Goal: Find specific page/section: Find specific page/section

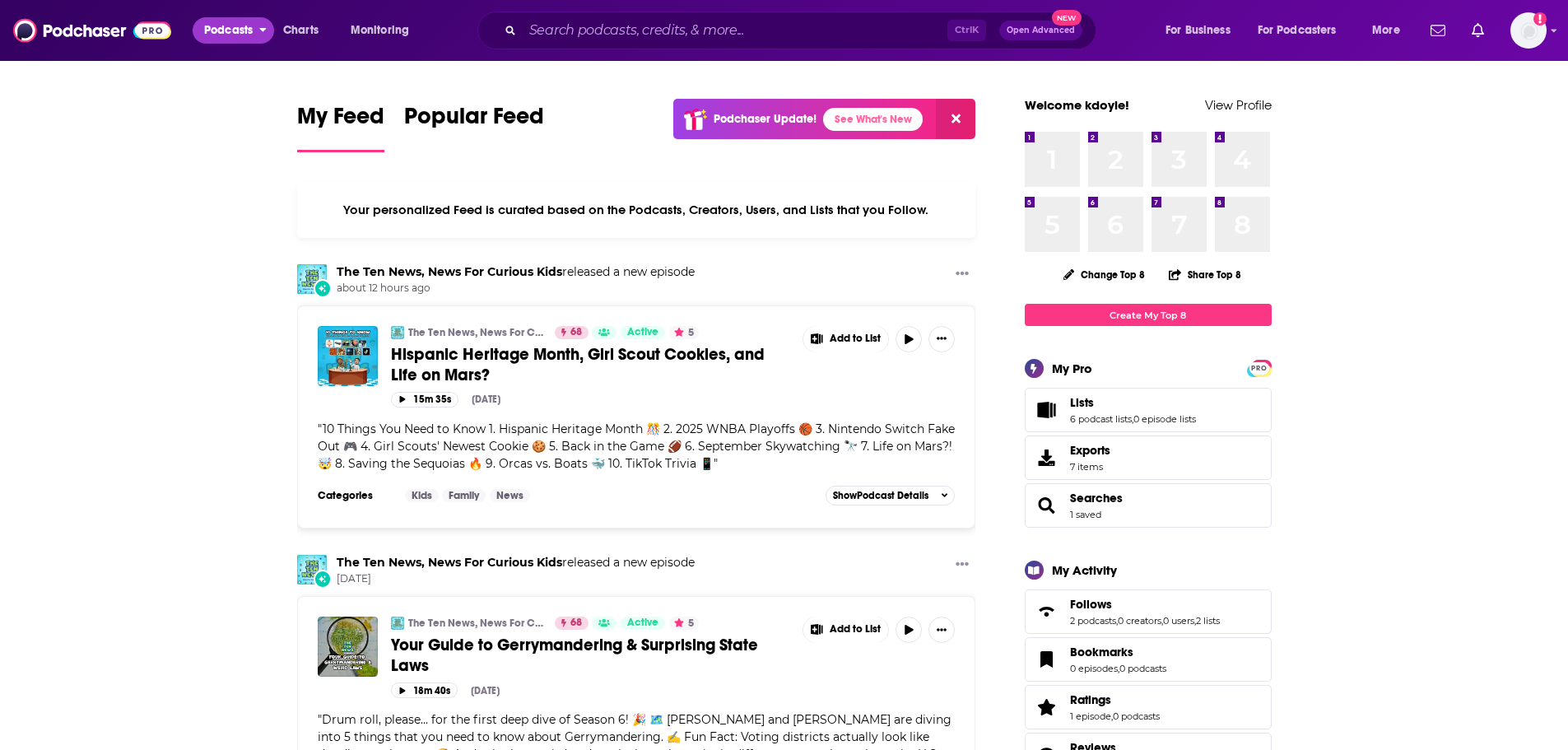
click at [234, 27] on span "Podcasts" at bounding box center [228, 30] width 49 height 23
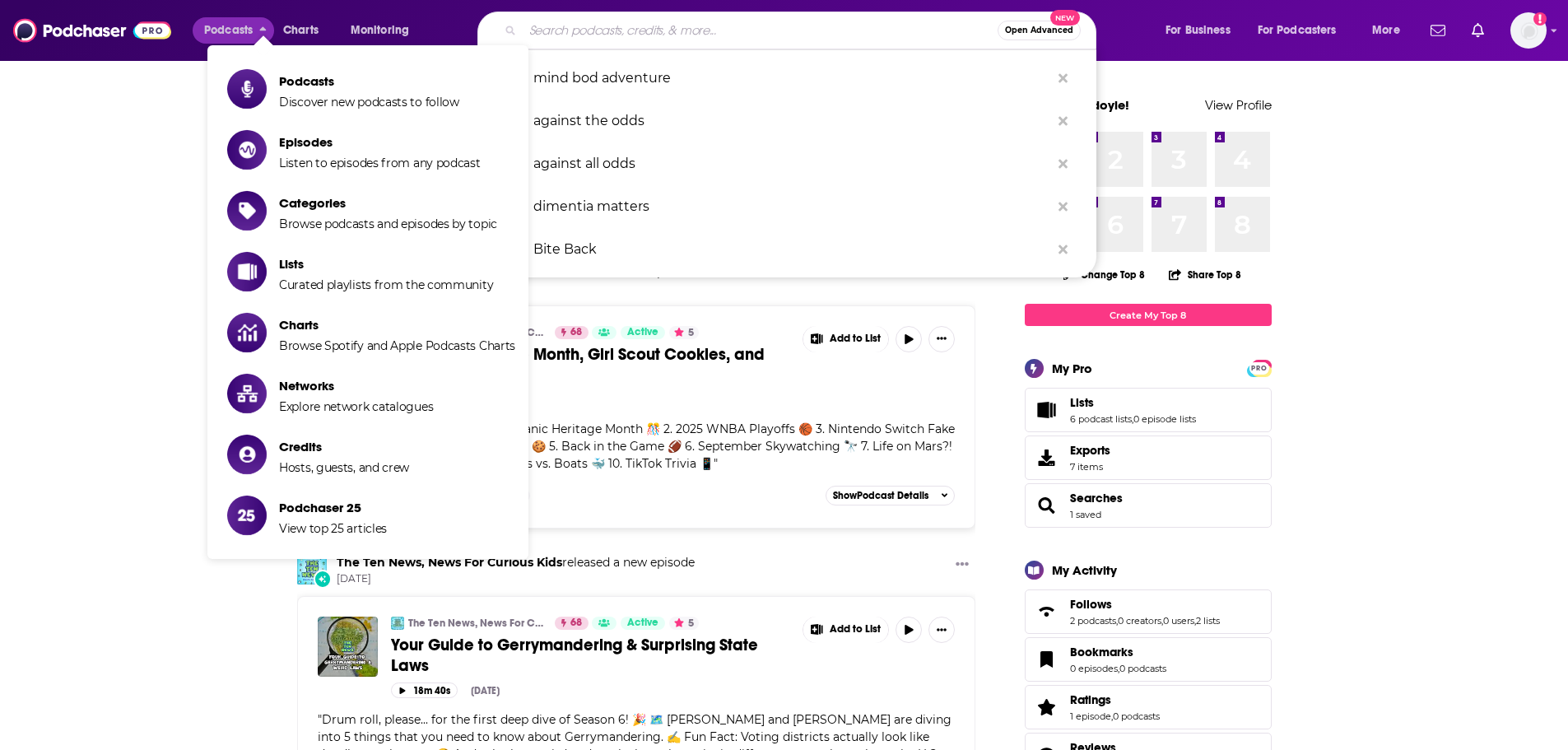
click at [694, 29] on input "Search podcasts, credits, & more..." at bounding box center [760, 30] width 475 height 26
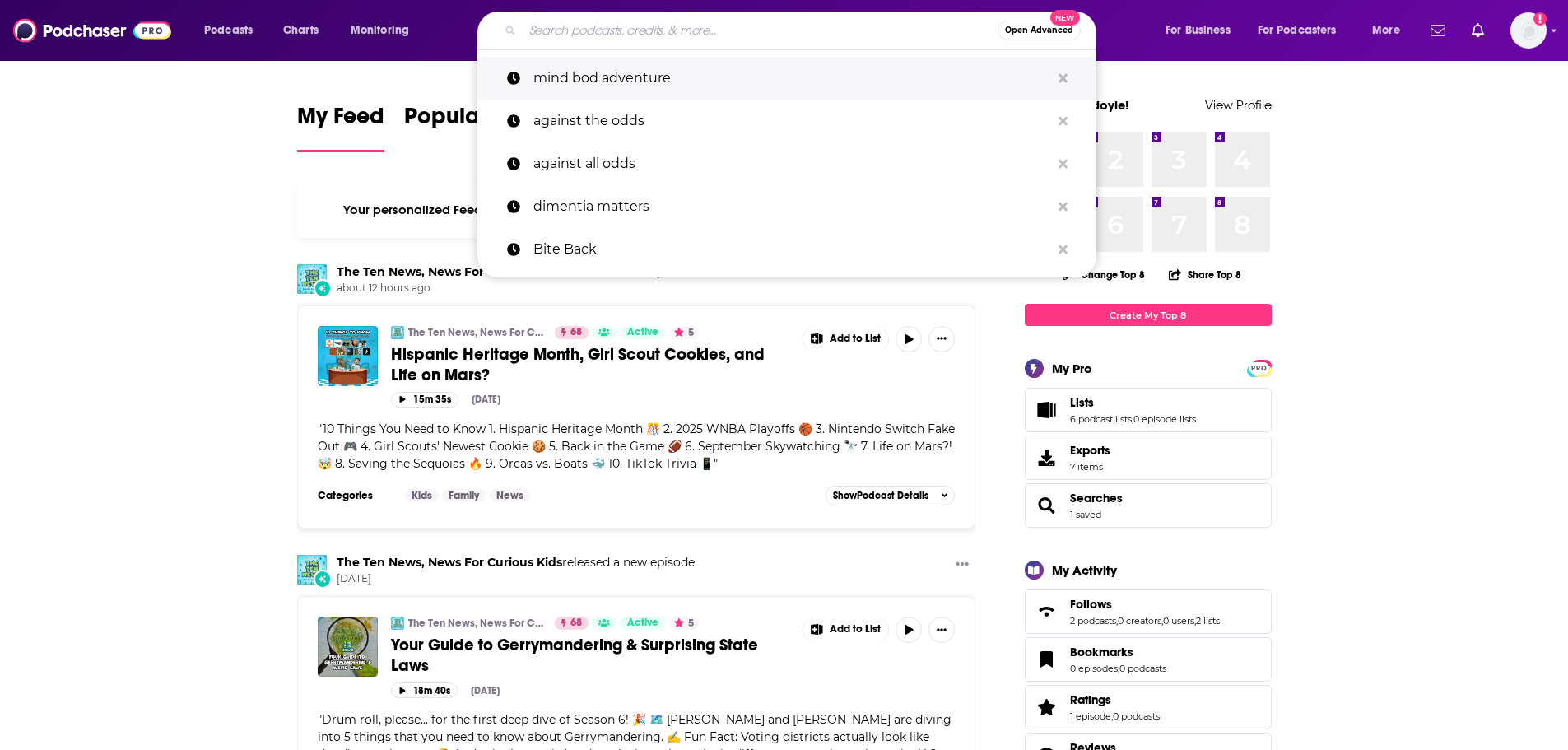
click at [605, 78] on p "mind bod adventure" at bounding box center [791, 77] width 517 height 43
type input "mind bod adventure"
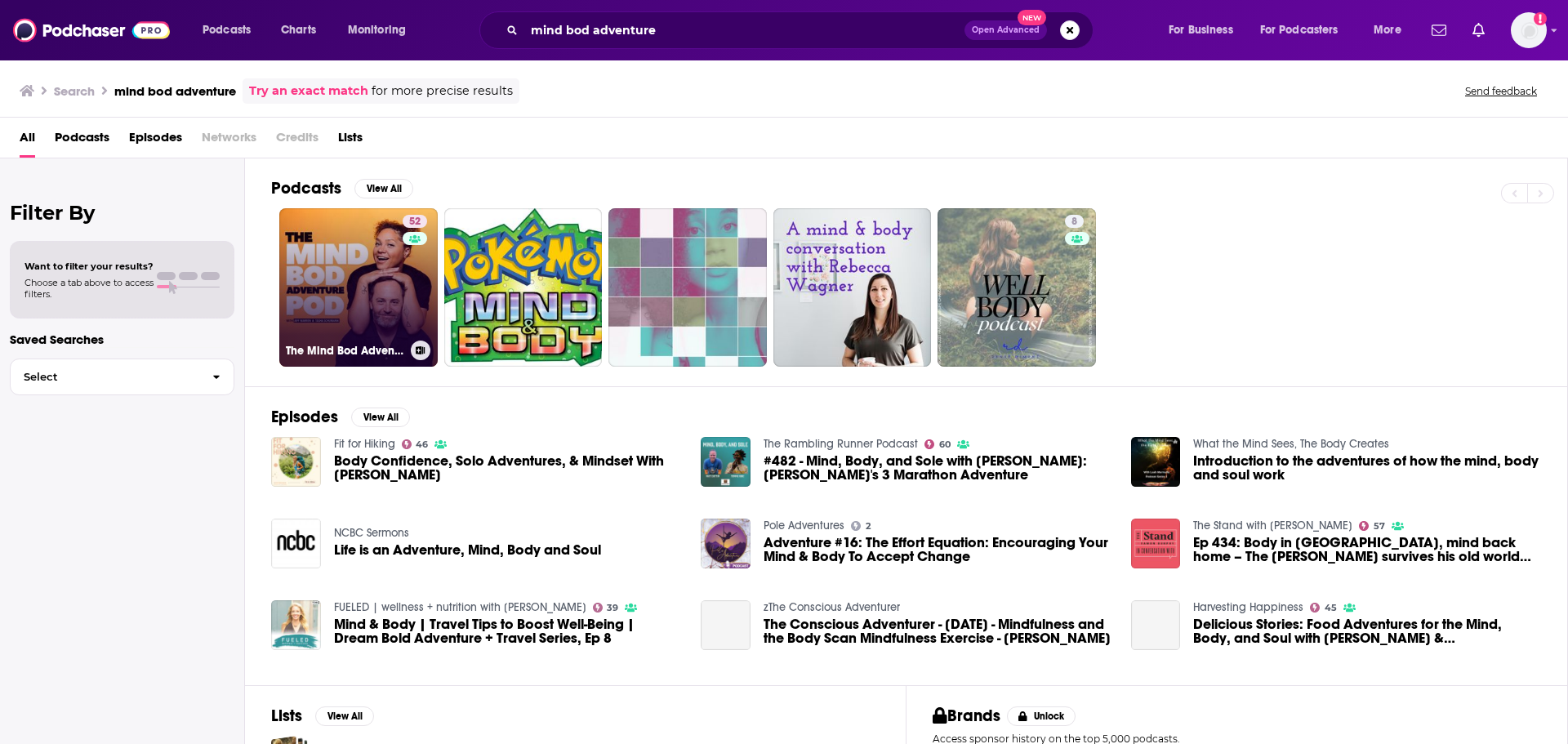
click at [384, 264] on link "52 The Mind Bod Adventure Pod" at bounding box center [359, 288] width 159 height 159
